Goal: Information Seeking & Learning: Learn about a topic

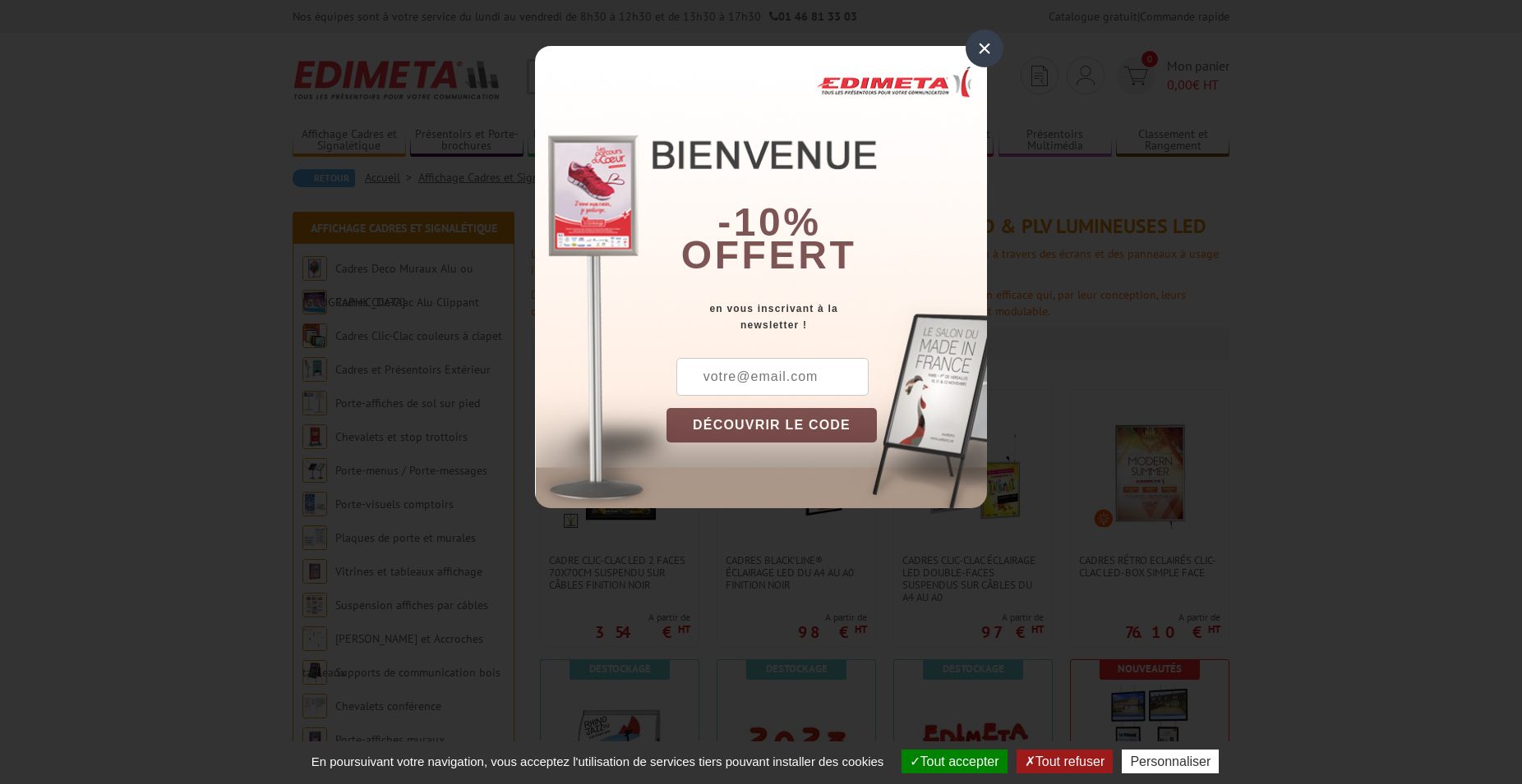
click at [979, 48] on div "×" at bounding box center [985, 48] width 38 height 38
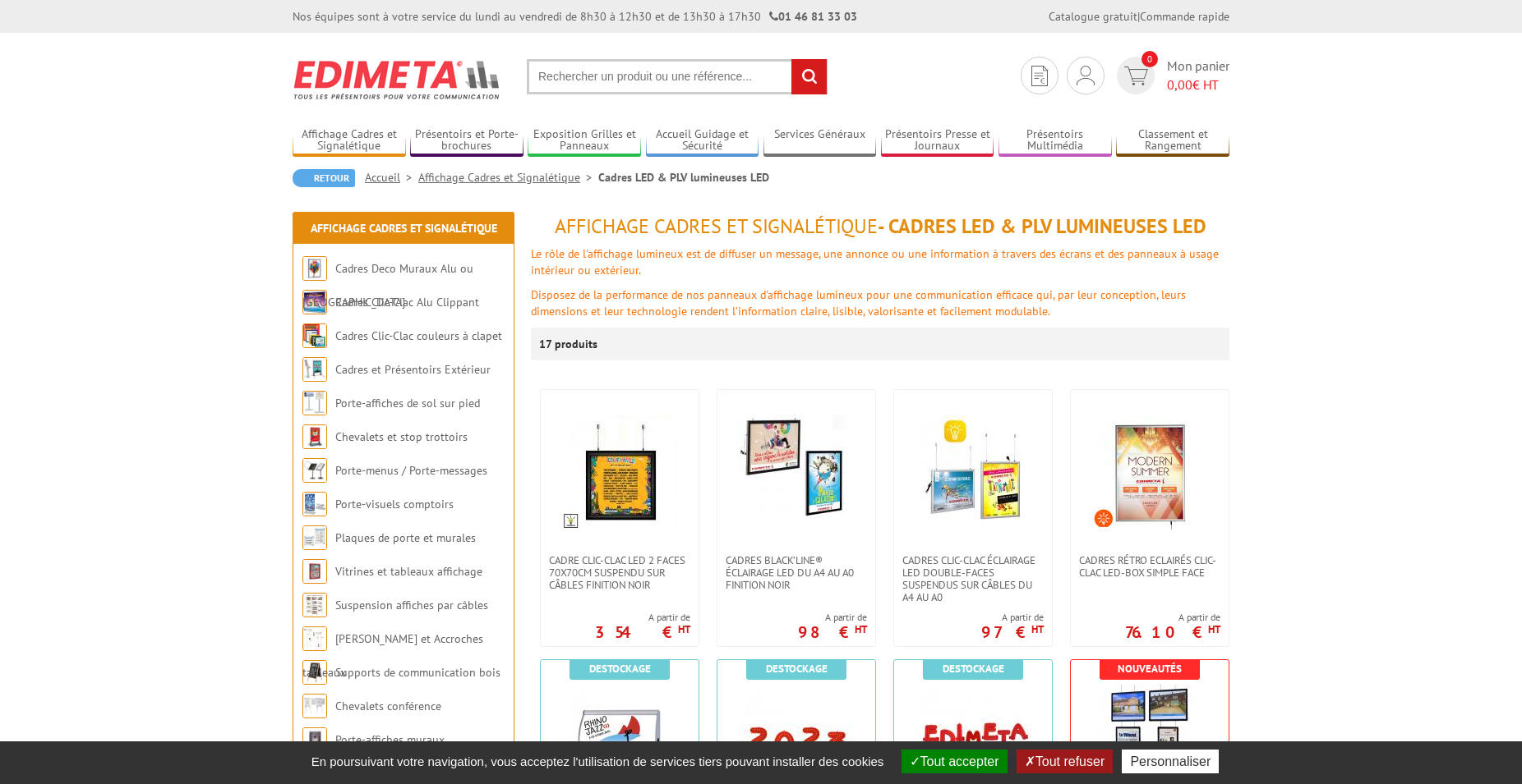
click at [977, 764] on button "Tout accepter" at bounding box center [955, 762] width 106 height 24
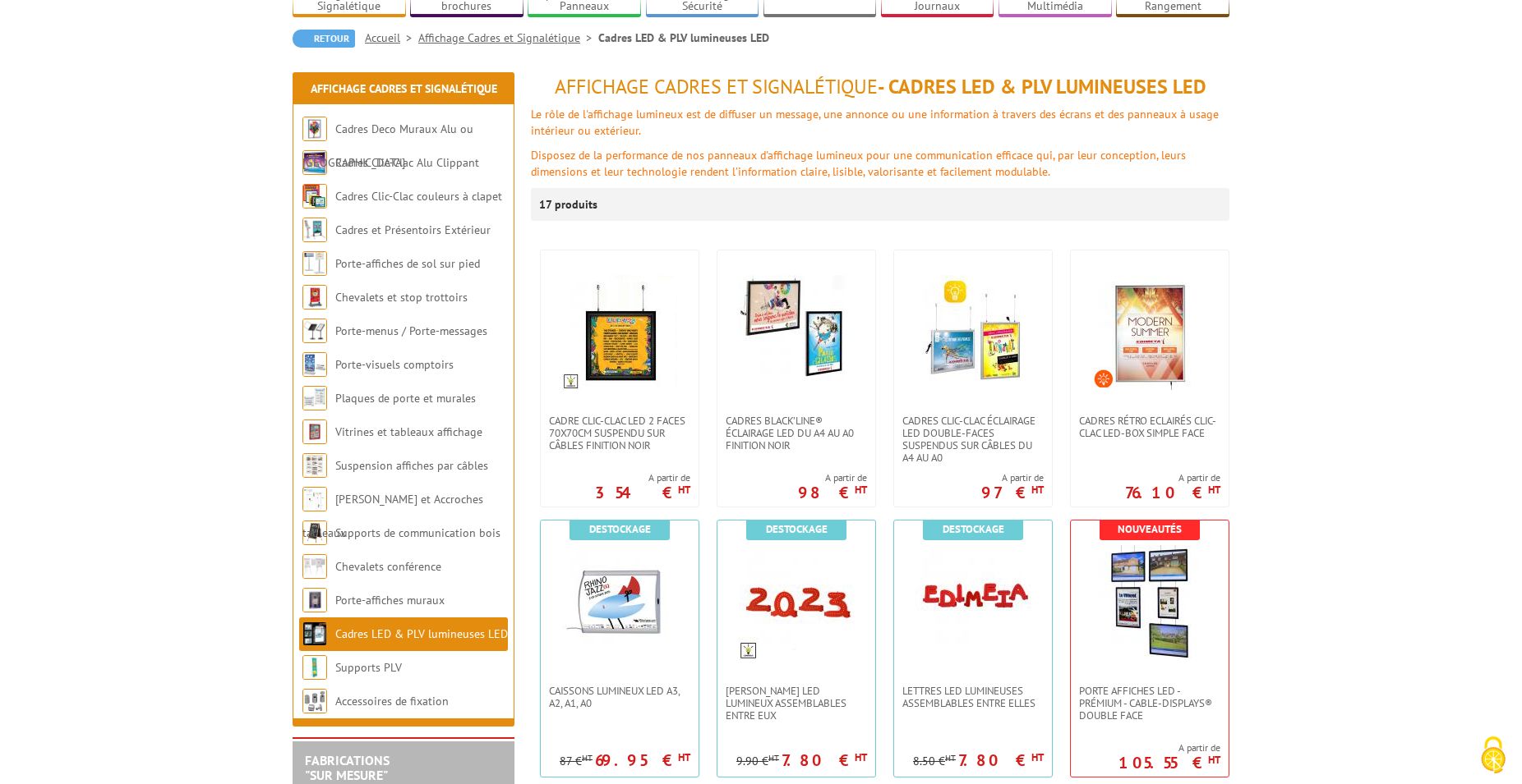
scroll to position [168, 0]
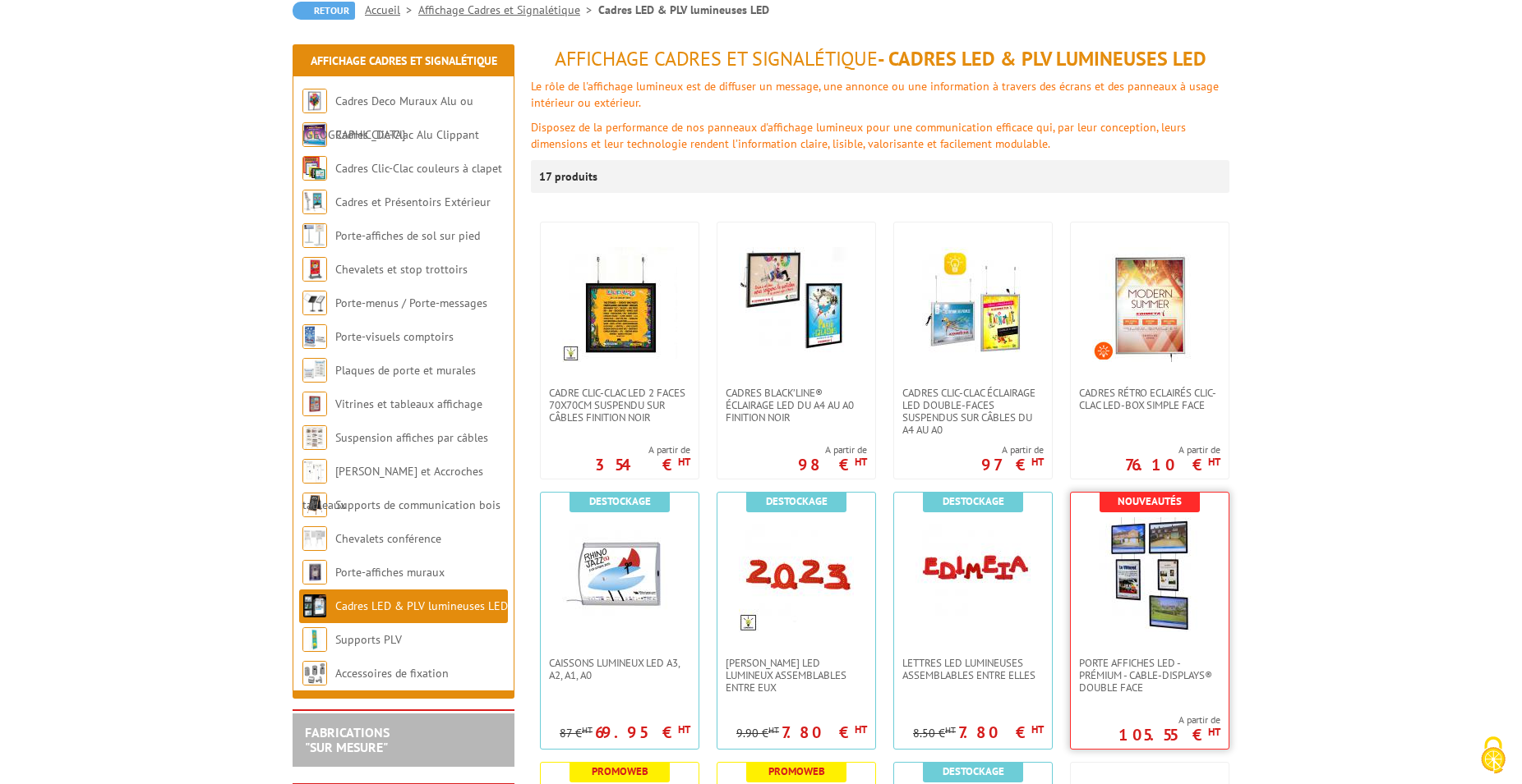
click at [1154, 595] on img at bounding box center [1149, 575] width 116 height 115
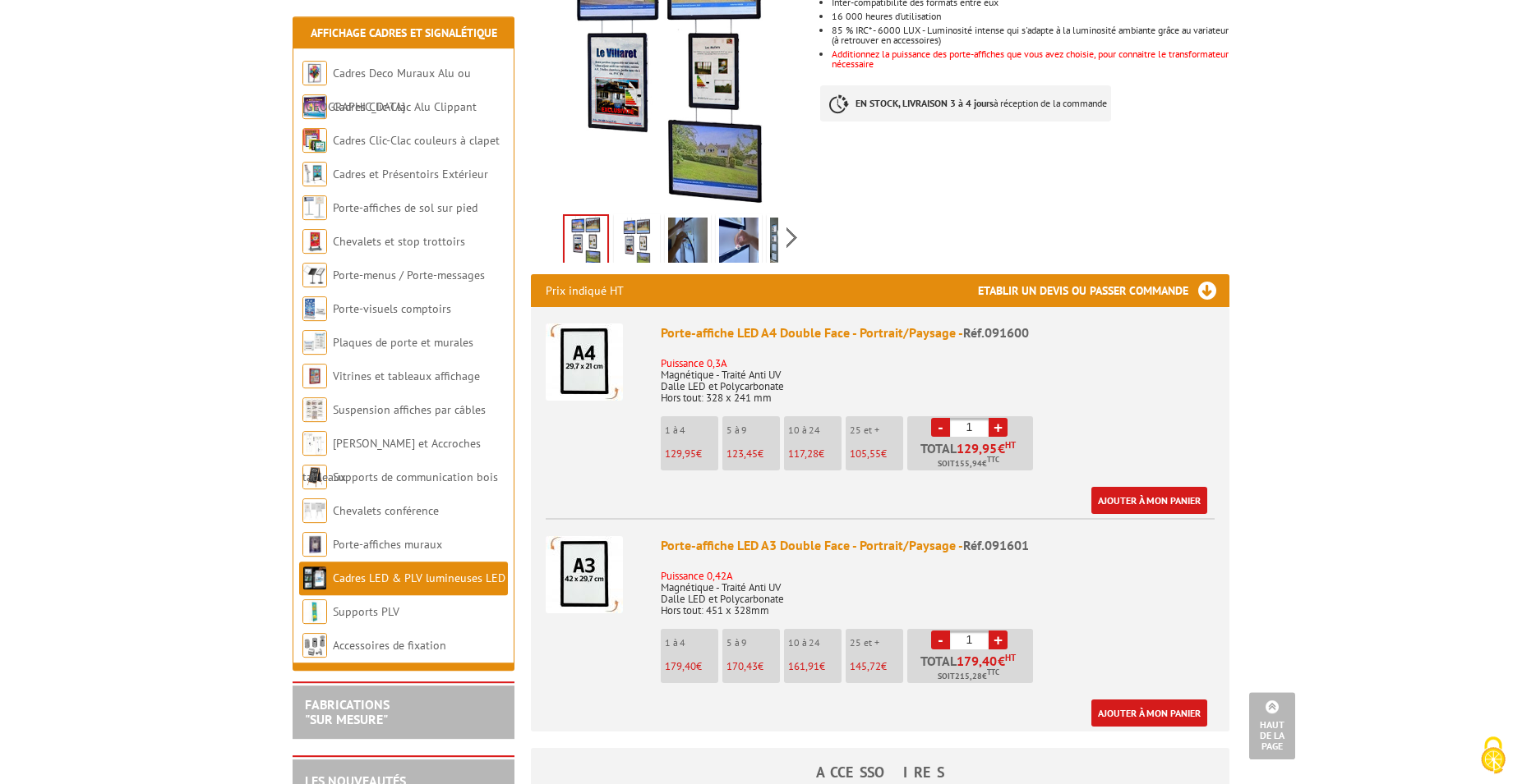
scroll to position [335, 0]
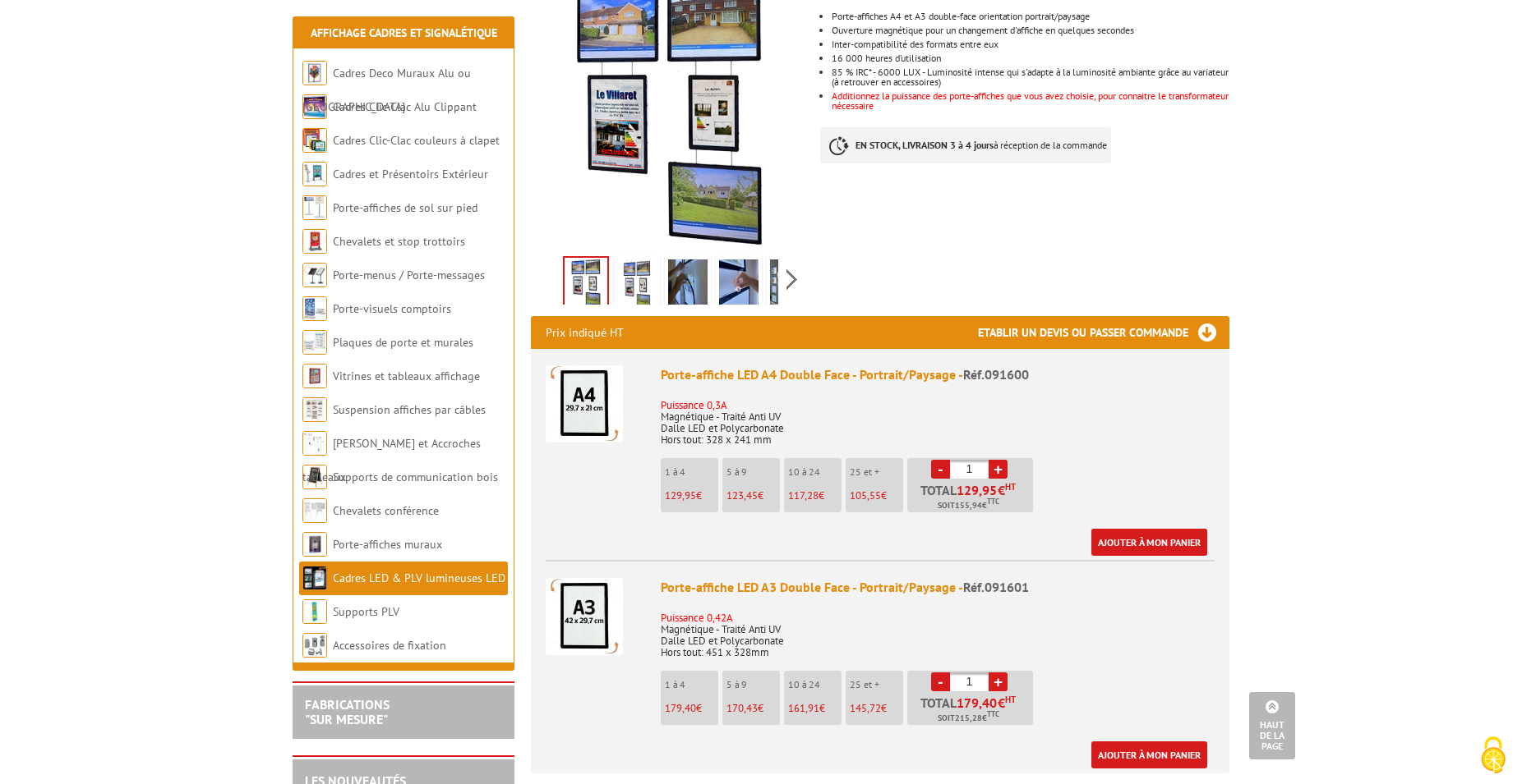
click at [683, 489] on span "129,95" at bounding box center [681, 495] width 32 height 14
click at [580, 384] on img at bounding box center [584, 404] width 77 height 77
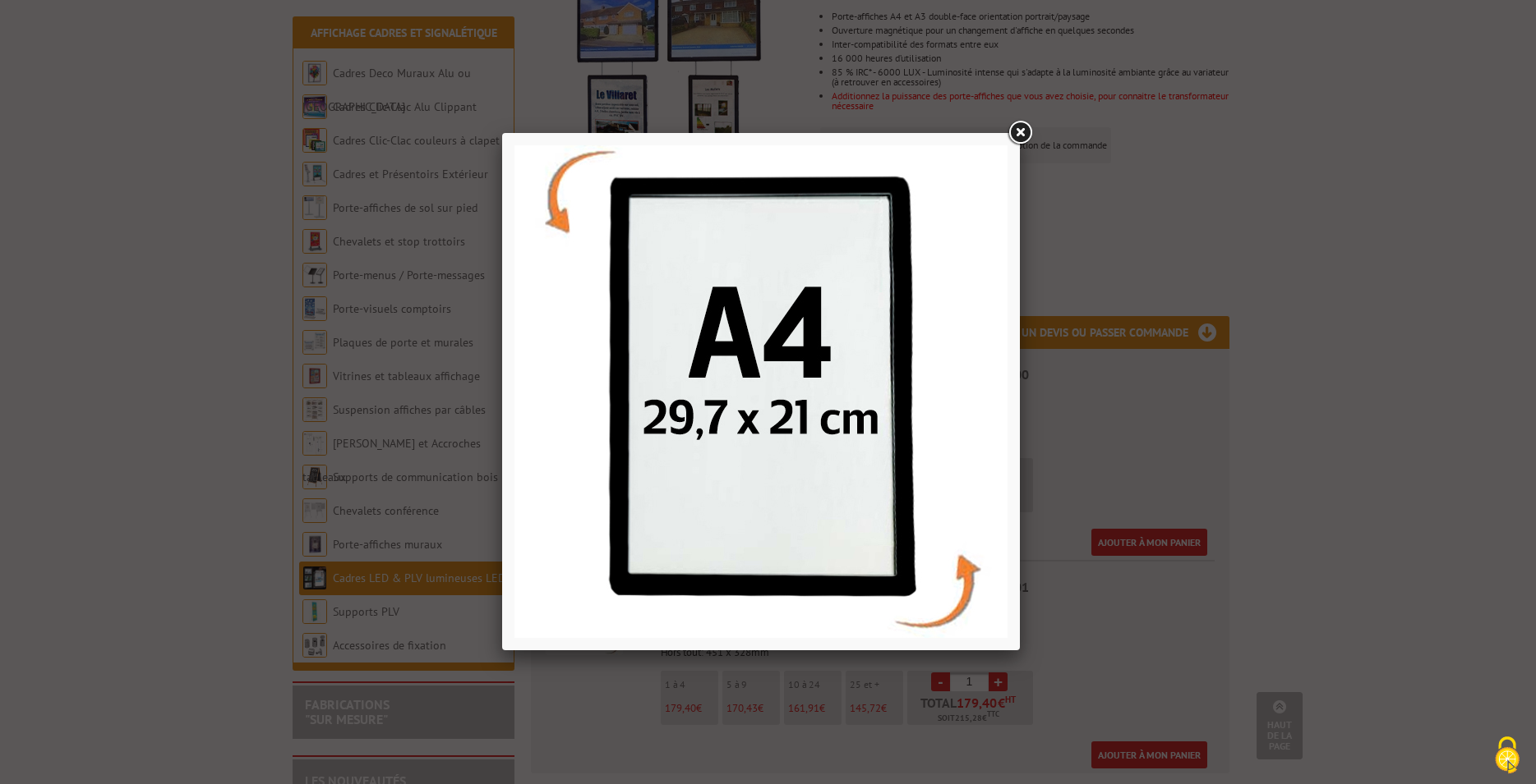
click at [1017, 133] on link at bounding box center [1020, 133] width 30 height 30
